Goal: Entertainment & Leisure: Consume media (video, audio)

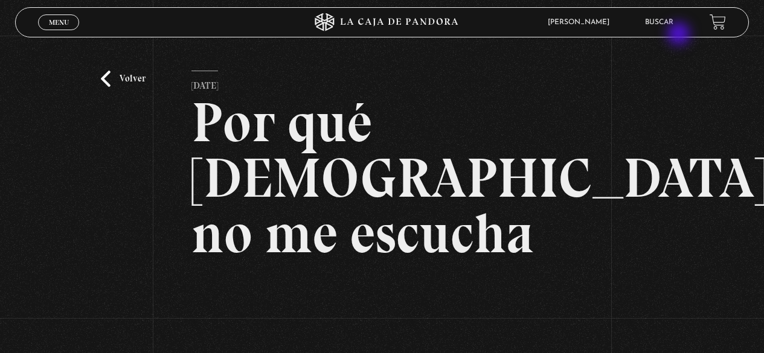
scroll to position [164, 0]
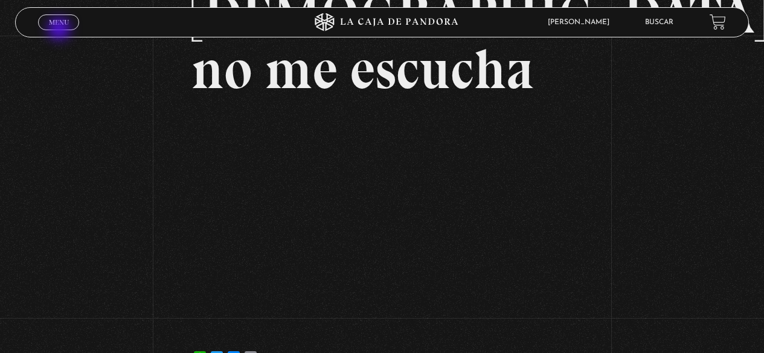
click at [60, 30] on div "Menu Cerrar" at bounding box center [153, 22] width 230 height 29
click at [64, 25] on span "Menu" at bounding box center [59, 22] width 20 height 7
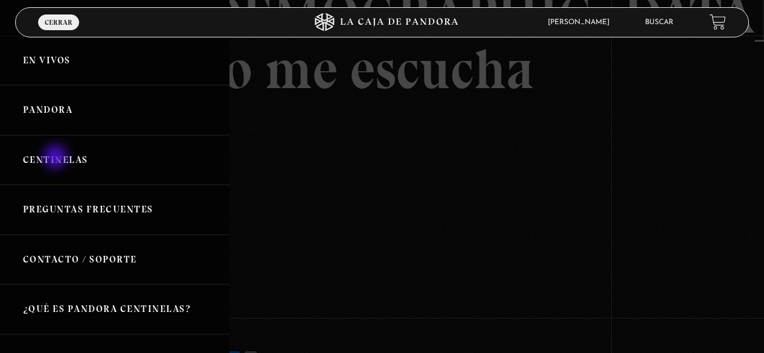
click at [57, 158] on link "Centinelas" at bounding box center [115, 160] width 230 height 50
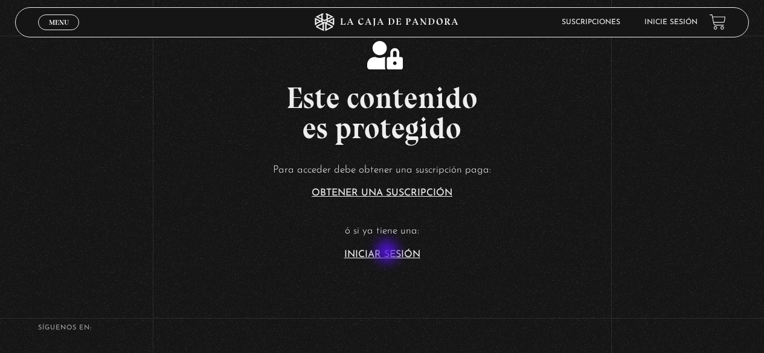
click at [388, 253] on link "Iniciar Sesión" at bounding box center [382, 255] width 76 height 10
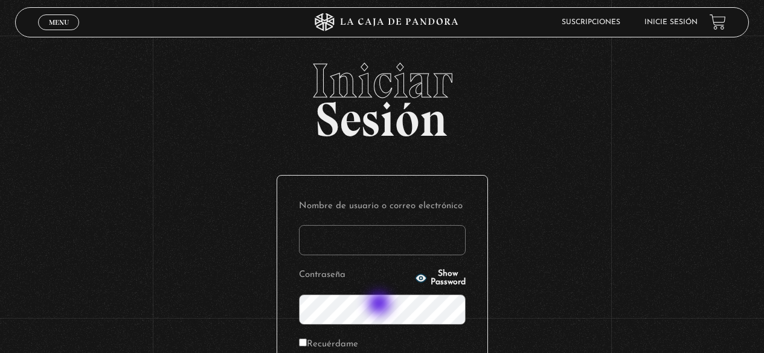
scroll to position [172, 0]
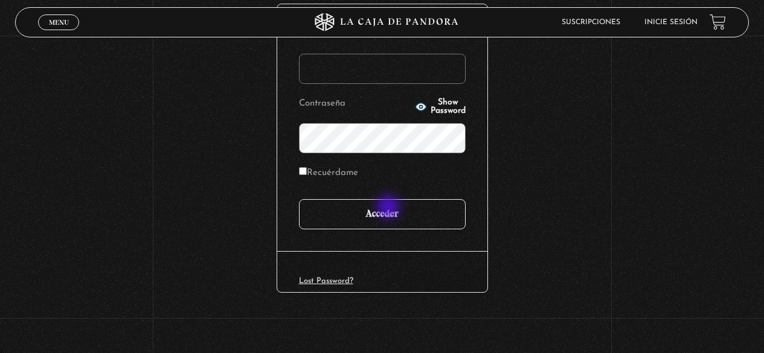
type input "[EMAIL_ADDRESS][DOMAIN_NAME]"
click at [390, 208] on input "Acceder" at bounding box center [382, 214] width 167 height 30
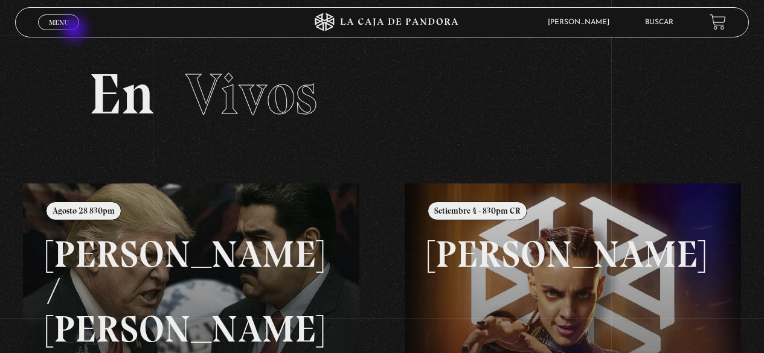
click at [74, 29] on link "Menu Cerrar" at bounding box center [58, 22] width 41 height 16
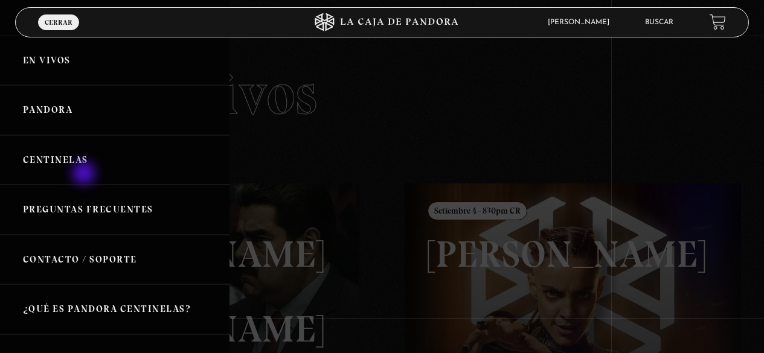
click at [83, 161] on link "Centinelas" at bounding box center [115, 160] width 230 height 50
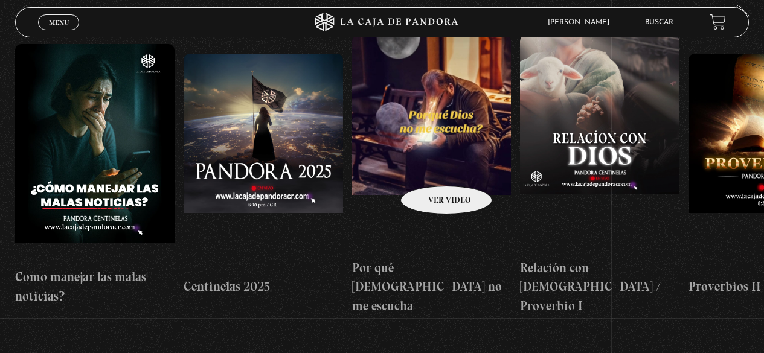
scroll to position [121, 0]
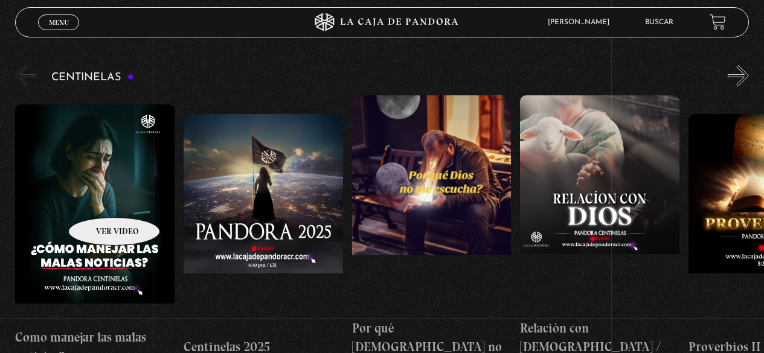
click at [98, 199] on figure at bounding box center [94, 212] width 159 height 217
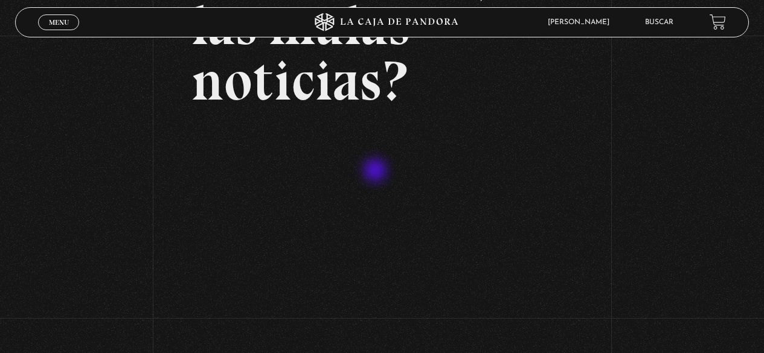
scroll to position [181, 0]
